Goal: Transaction & Acquisition: Purchase product/service

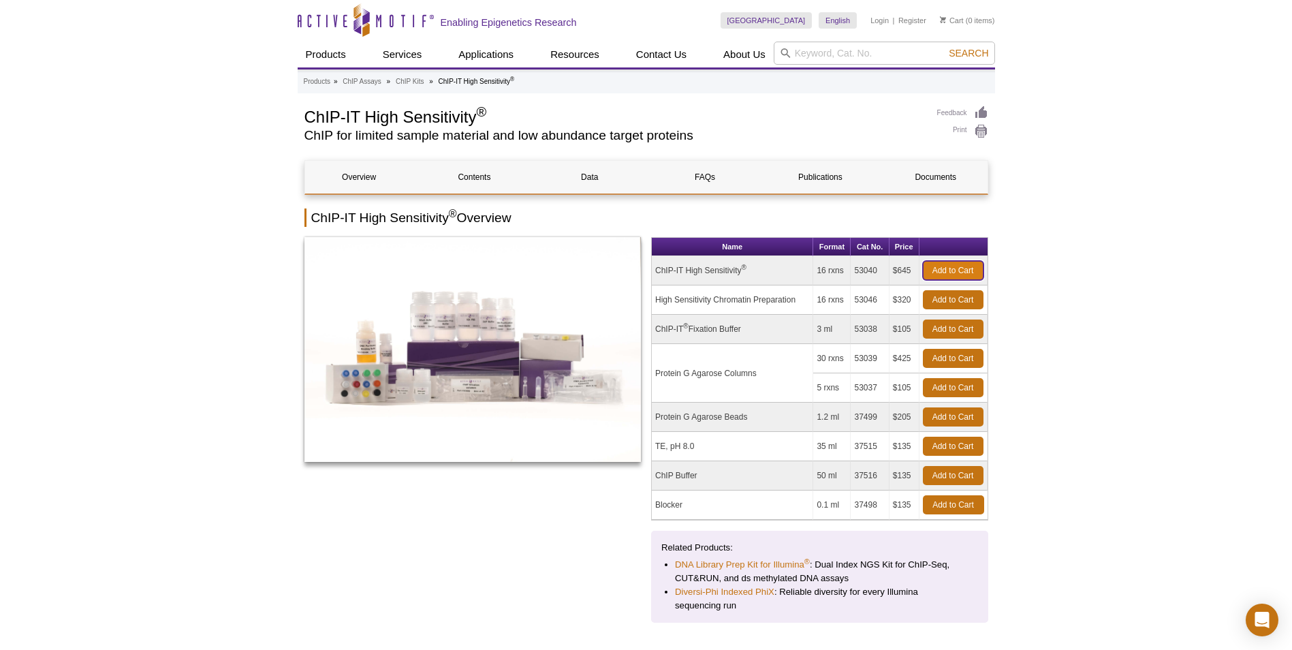
click at [935, 267] on link "Add to Cart" at bounding box center [953, 270] width 61 height 19
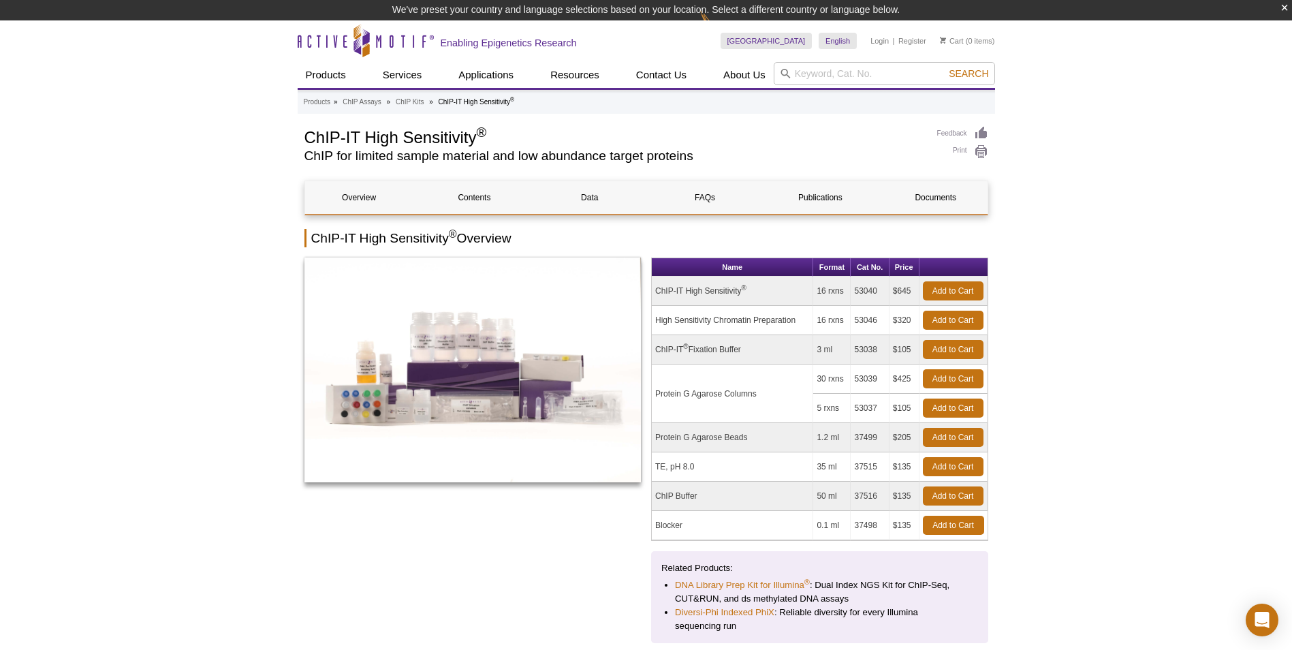
scroll to position [20, 0]
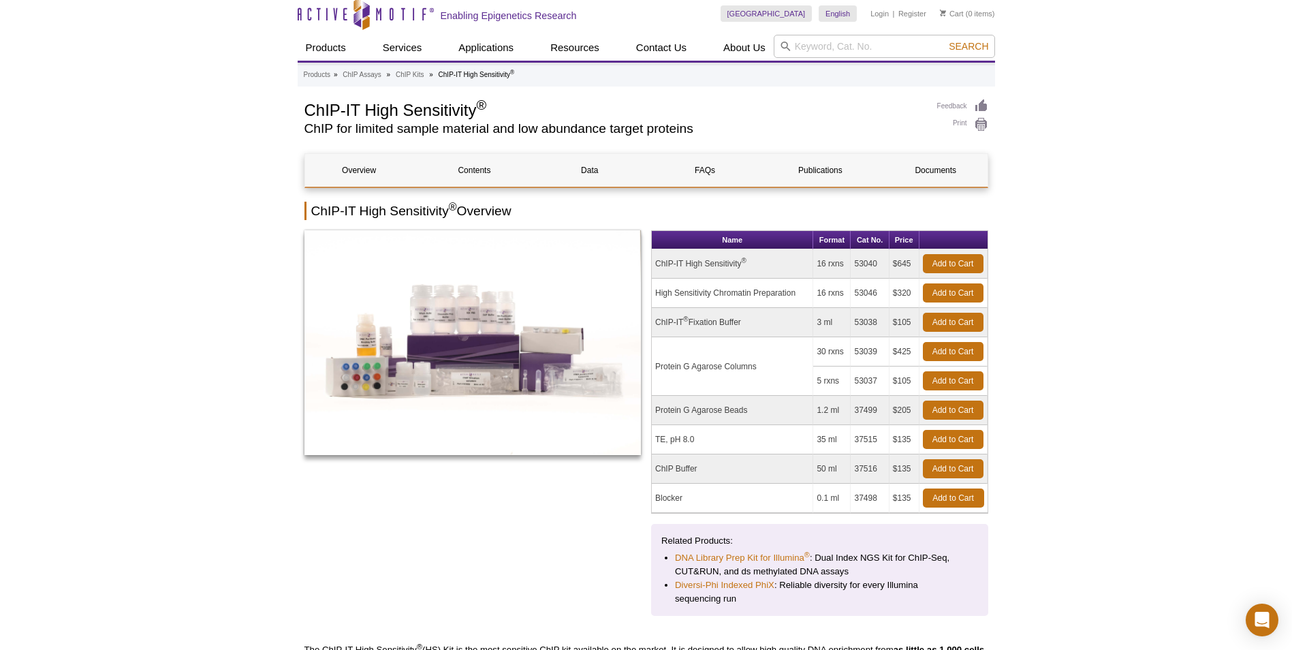
scroll to position [0, 0]
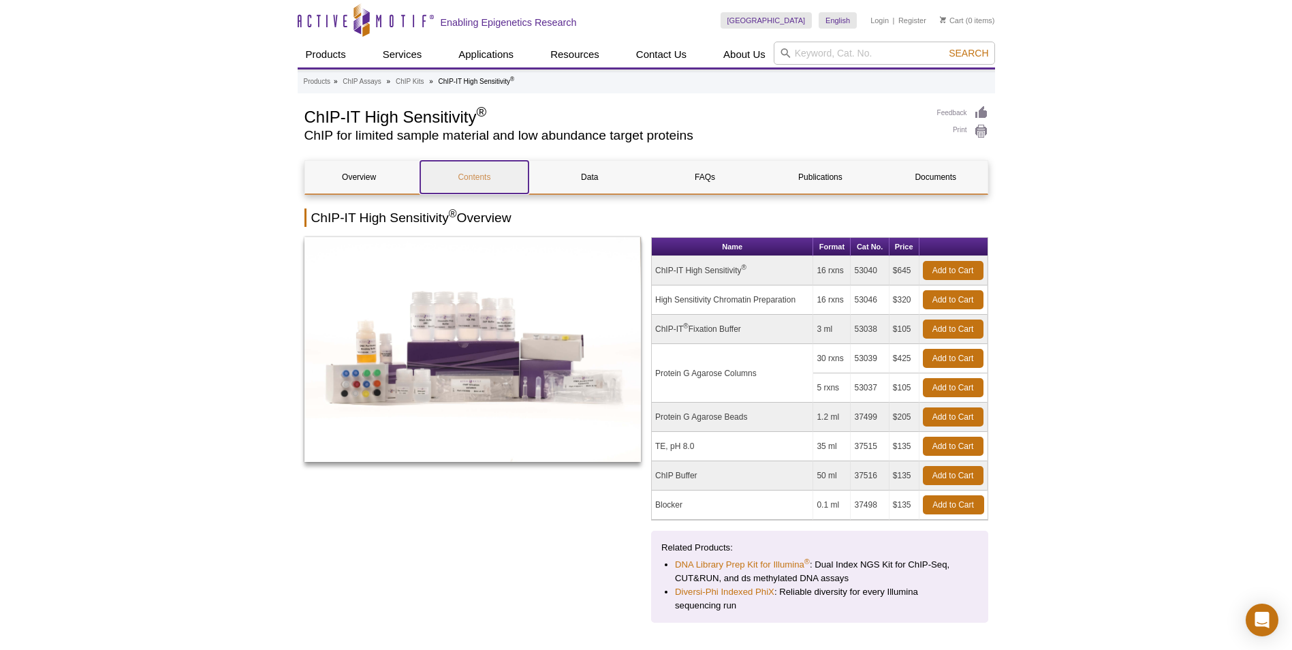
click at [473, 176] on link "Contents" at bounding box center [474, 177] width 108 height 33
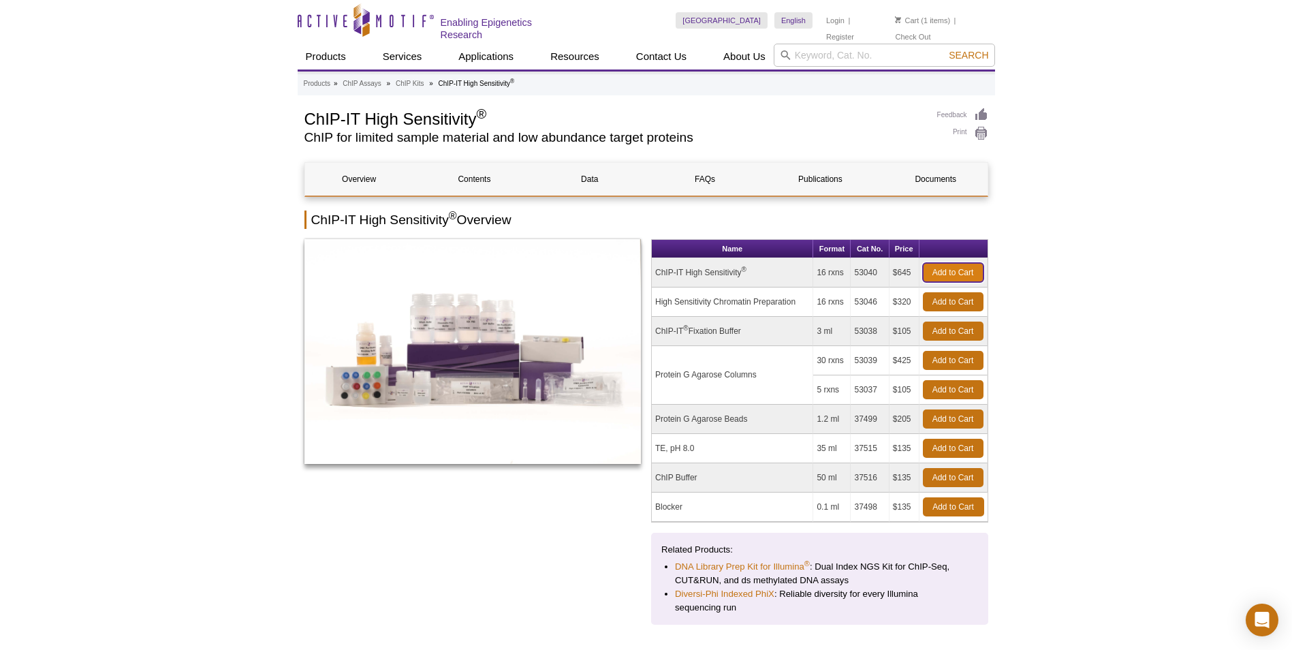
click at [972, 272] on link "Add to Cart" at bounding box center [953, 272] width 61 height 19
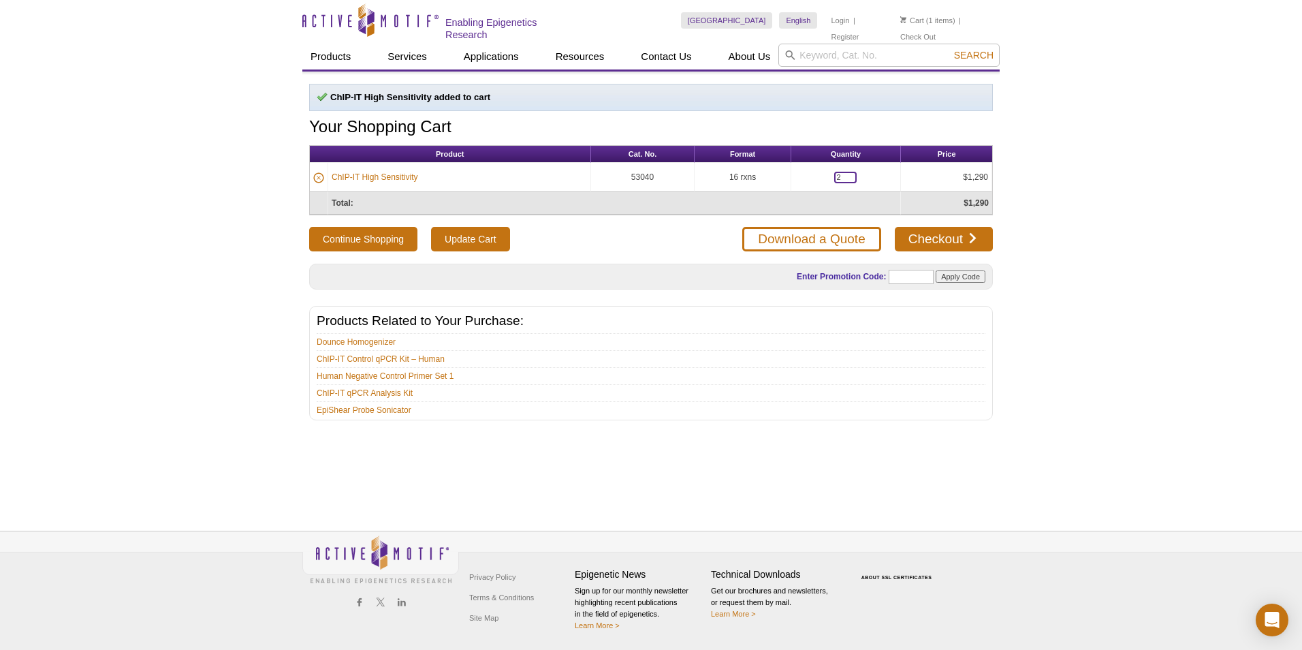
drag, startPoint x: 844, startPoint y: 178, endPoint x: 769, endPoint y: 173, distance: 75.0
click at [769, 173] on tr "ChIP-IT High Sensitivity 53040 16 rxns 2 $1,290" at bounding box center [651, 177] width 682 height 29
type input "1"
click at [1099, 253] on div "Active Motif Logo Enabling Epigenetics Research 1 Search Skip to content Active…" at bounding box center [651, 325] width 1302 height 650
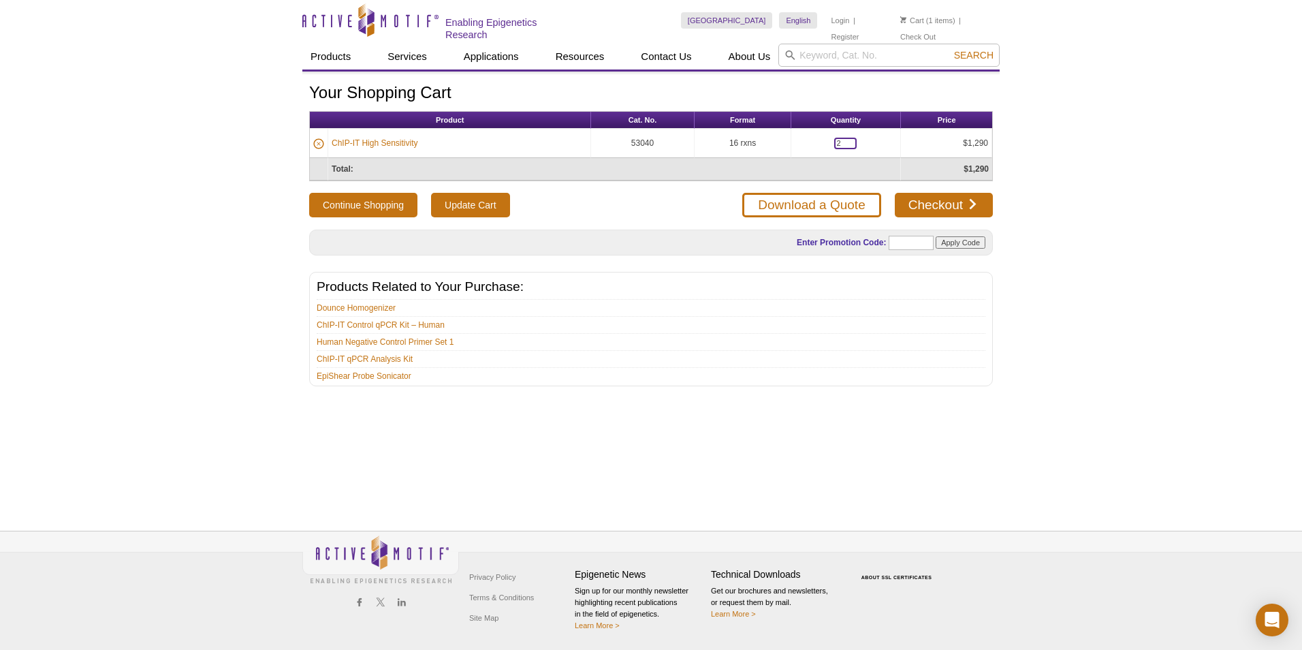
drag, startPoint x: 850, startPoint y: 144, endPoint x: 688, endPoint y: 133, distance: 163.0
click at [688, 133] on tr "ChIP-IT High Sensitivity 53040 16 rxns 2 $1,290" at bounding box center [651, 143] width 682 height 29
type input "1"
click at [1142, 336] on div "Active Motif Logo Enabling Epigenetics Research 1 Search Skip to content Active…" at bounding box center [651, 325] width 1302 height 650
click at [479, 199] on input "Update Cart" at bounding box center [470, 205] width 78 height 25
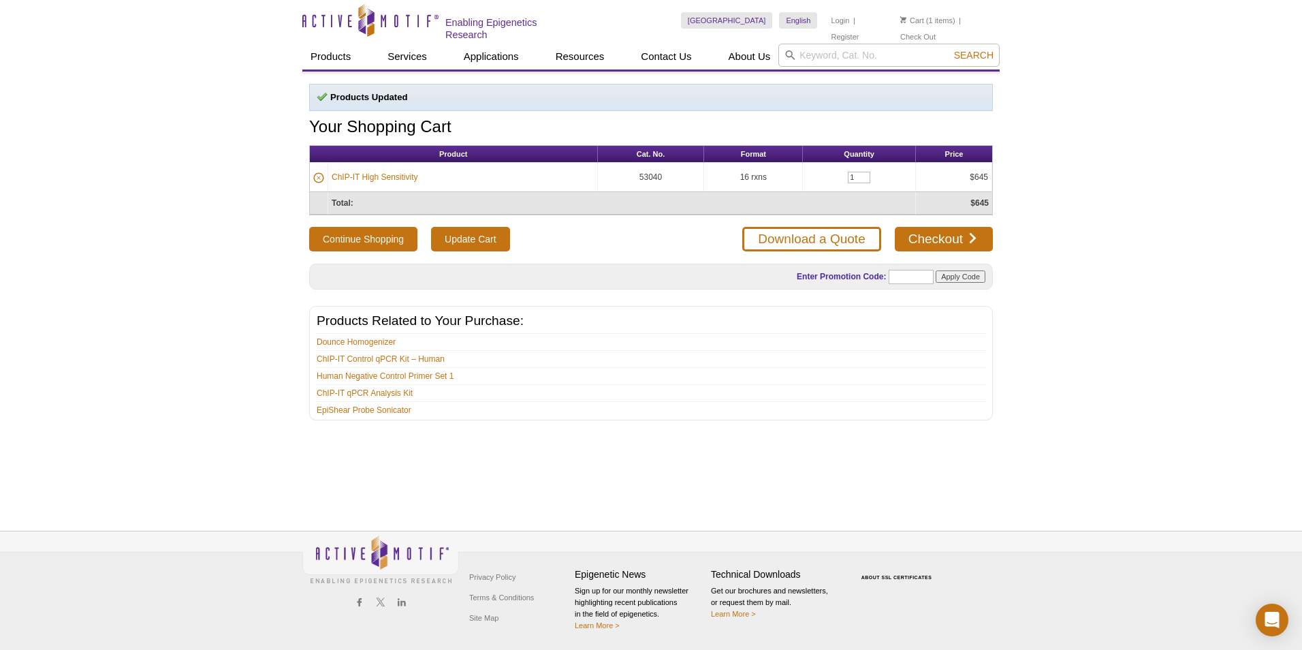
click at [1161, 295] on div "Active Motif Logo Enabling Epigenetics Research 1 Search Skip to content Active…" at bounding box center [651, 325] width 1302 height 650
click at [863, 232] on link "Download a Quote" at bounding box center [811, 239] width 138 height 25
